Goal: Find specific page/section: Find specific page/section

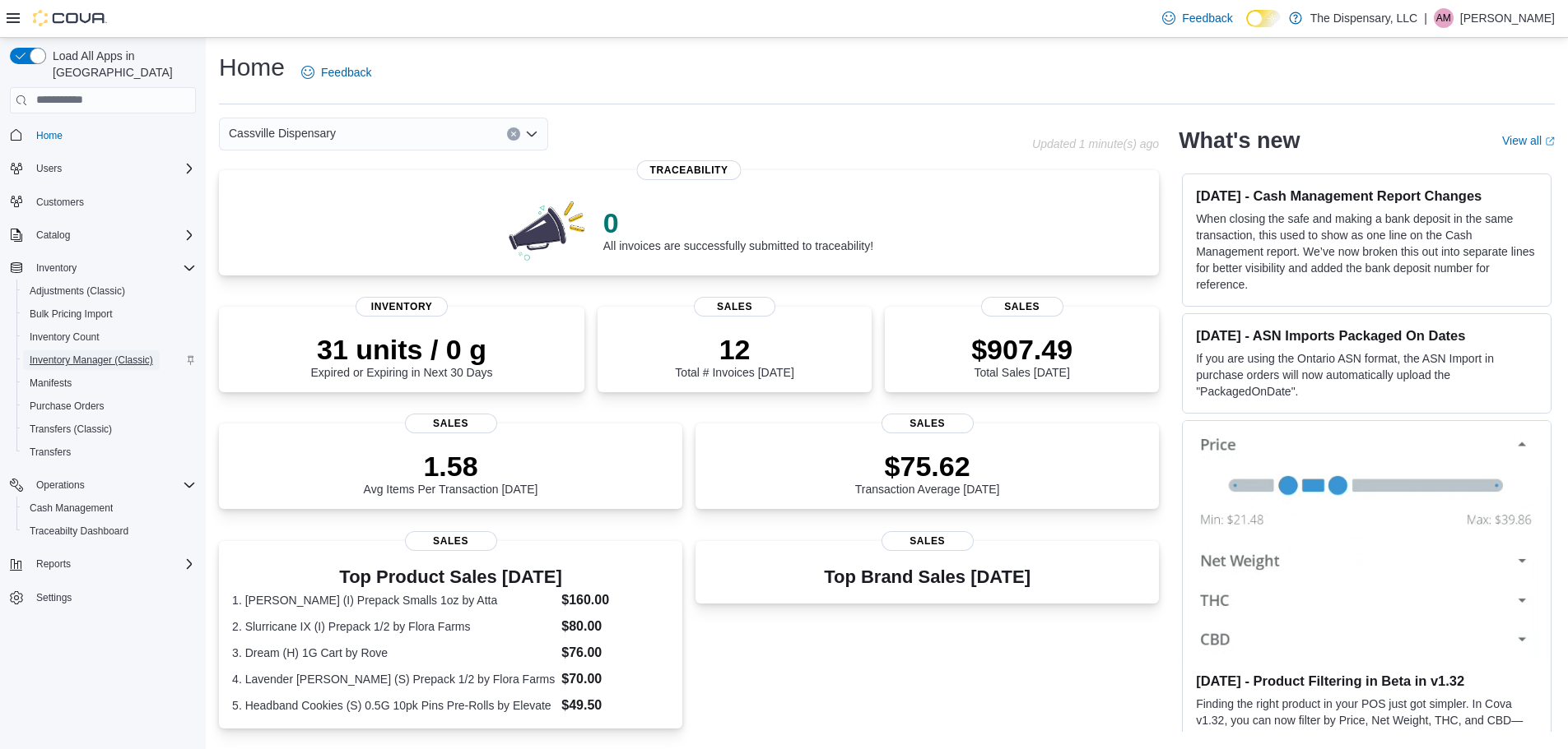
click at [134, 353] on span "Inventory Manager (Classic)" at bounding box center [91, 360] width 123 height 13
